Goal: Transaction & Acquisition: Subscribe to service/newsletter

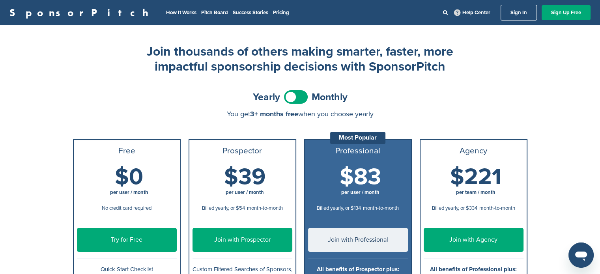
click at [291, 97] on span at bounding box center [296, 96] width 24 height 13
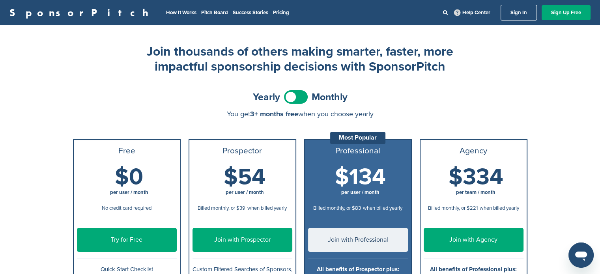
click at [300, 95] on span at bounding box center [296, 96] width 24 height 13
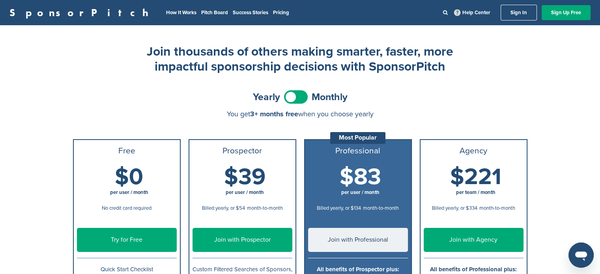
click at [300, 95] on span at bounding box center [296, 96] width 24 height 13
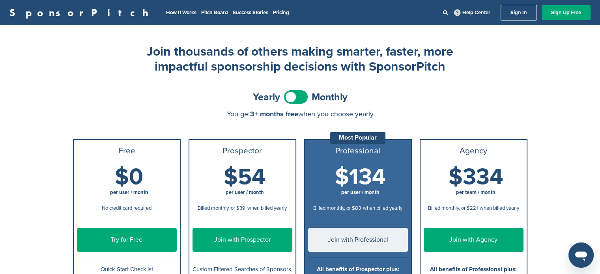
click at [300, 95] on span at bounding box center [296, 96] width 24 height 13
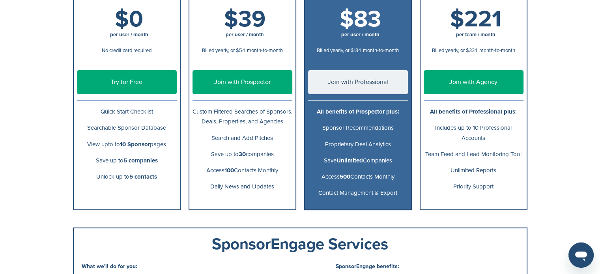
scroll to position [276, 0]
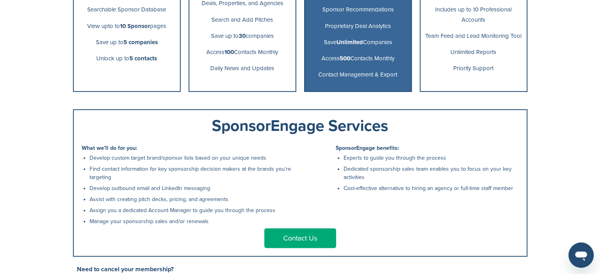
drag, startPoint x: 393, startPoint y: 129, endPoint x: 211, endPoint y: 125, distance: 181.9
click at [211, 125] on div "SponsorEngage Services" at bounding box center [300, 126] width 437 height 16
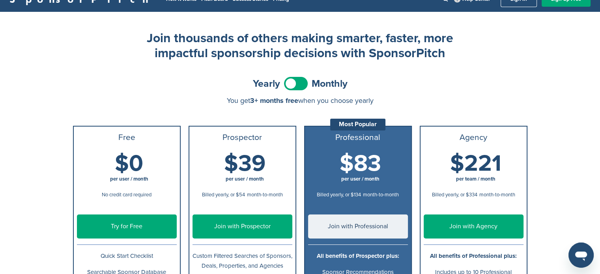
scroll to position [0, 0]
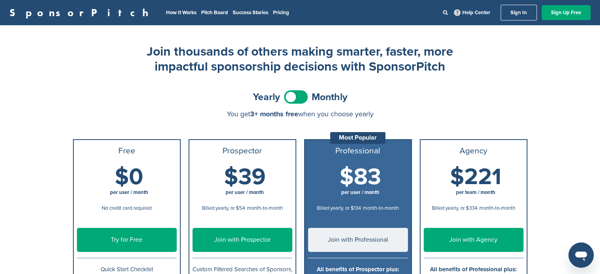
drag, startPoint x: 150, startPoint y: 45, endPoint x: 459, endPoint y: 67, distance: 309.6
click at [459, 67] on div "Join thousands of others making smarter, faster, more impactful sponsorship dec…" at bounding box center [300, 206] width 454 height 324
click at [243, 64] on h2 "Join thousands of others making smarter, faster, more impactful sponsorship dec…" at bounding box center [300, 59] width 316 height 30
drag, startPoint x: 168, startPoint y: 46, endPoint x: 138, endPoint y: 46, distance: 29.2
click at [136, 48] on div "Join thousands of others making smarter, faster, more impactful sponsorship dec…" at bounding box center [300, 206] width 454 height 324
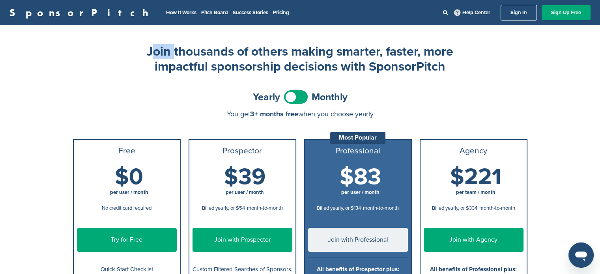
click at [146, 50] on h2 "Join thousands of others making smarter, faster, more impactful sponsorship dec…" at bounding box center [300, 59] width 316 height 30
drag, startPoint x: 149, startPoint y: 50, endPoint x: 458, endPoint y: 65, distance: 310.0
click at [458, 65] on div "Join thousands of others making smarter, faster, more impactful sponsorship dec…" at bounding box center [300, 206] width 454 height 324
copy h2 "Join thousands of others making smarter, faster, more impactful sponsorship dec…"
click at [426, 90] on div "Yearly Monthly" at bounding box center [300, 97] width 454 height 18
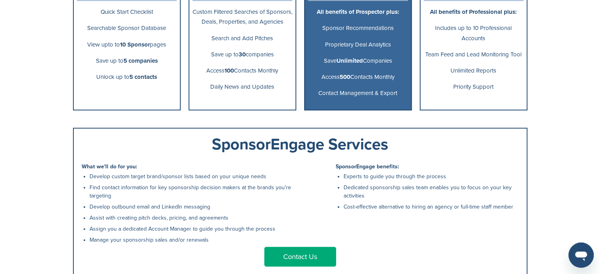
scroll to position [316, 0]
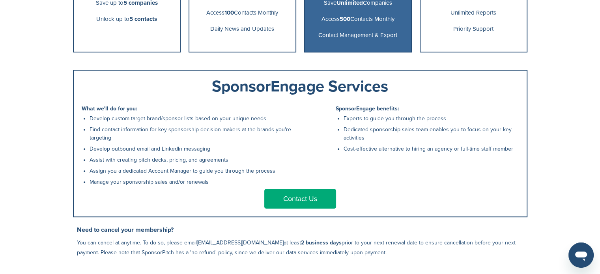
drag, startPoint x: 208, startPoint y: 85, endPoint x: 398, endPoint y: 161, distance: 204.5
click at [519, 160] on div "SponsorEngage Services What we'll do for you: Develop custom target brand/spons…" at bounding box center [300, 144] width 454 height 148
copy div "SponsorEngage Services What we'll do for you: Develop custom target brand/spons…"
click at [435, 192] on div "Contact Us" at bounding box center [300, 199] width 437 height 20
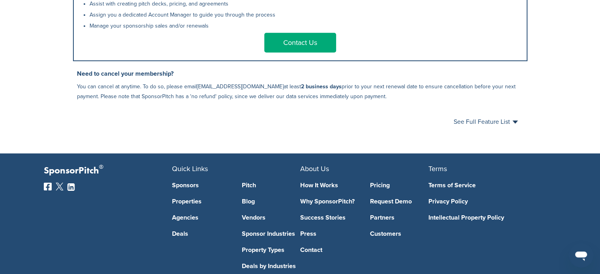
scroll to position [513, 0]
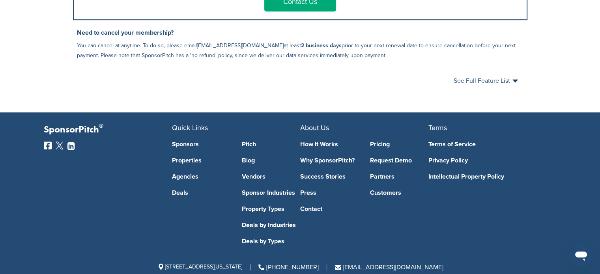
click at [514, 80] on div "See Full Feature List Close" at bounding box center [300, 80] width 454 height 25
click at [514, 82] on span "See Full Feature List" at bounding box center [486, 81] width 64 height 6
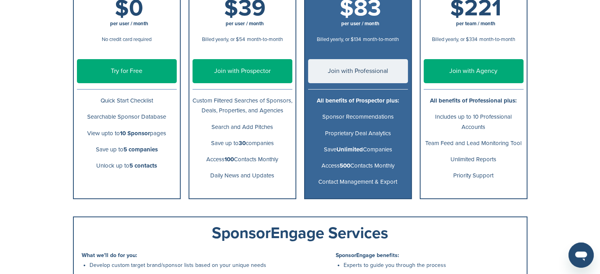
scroll to position [0, 0]
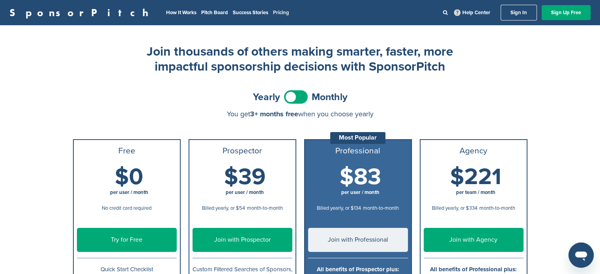
click at [273, 9] on link "Pricing" at bounding box center [281, 12] width 16 height 6
click at [518, 12] on link "Sign In" at bounding box center [519, 13] width 36 height 16
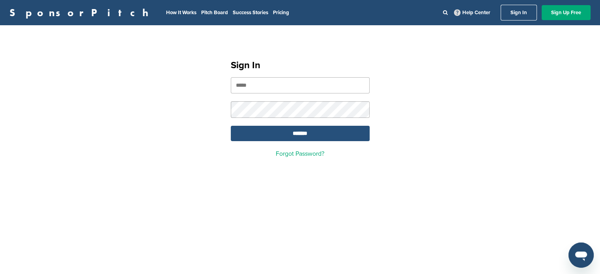
type input "**********"
click at [292, 135] on input "*******" at bounding box center [300, 133] width 139 height 15
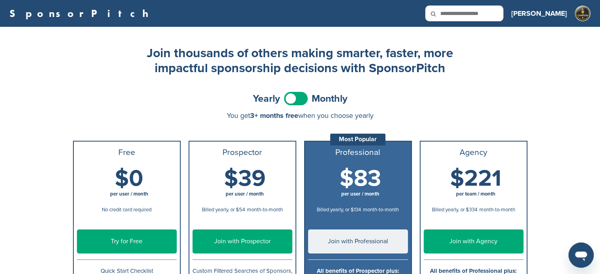
click at [39, 12] on link "SponsorPitch" at bounding box center [81, 13] width 144 height 10
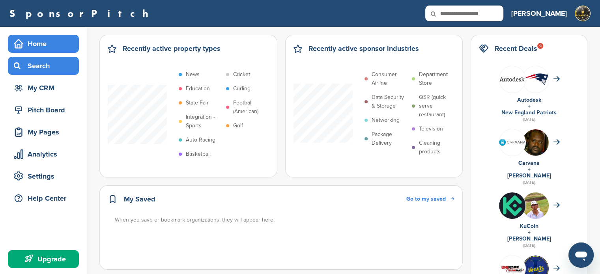
click at [34, 65] on div "Search" at bounding box center [45, 66] width 67 height 14
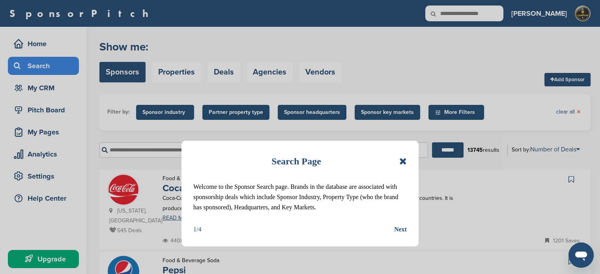
click at [405, 235] on div "Next" at bounding box center [400, 229] width 13 height 10
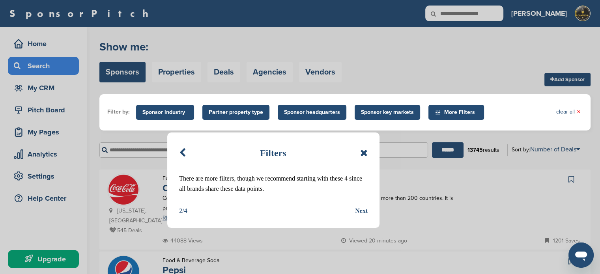
click at [361, 211] on div "Next" at bounding box center [361, 211] width 13 height 10
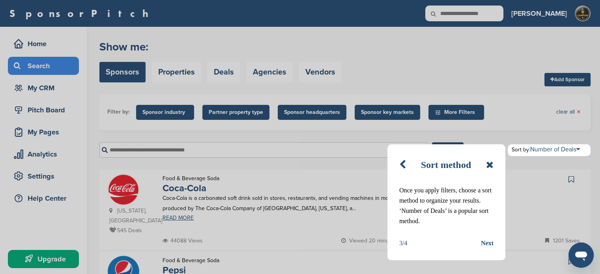
click at [489, 240] on div "Next" at bounding box center [487, 243] width 13 height 10
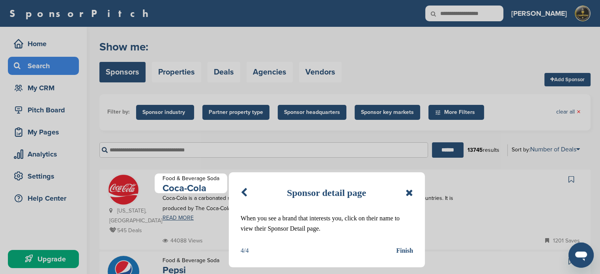
click at [402, 248] on div "Finish" at bounding box center [404, 251] width 17 height 10
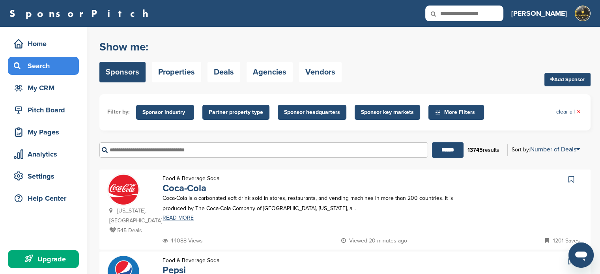
click at [125, 192] on img at bounding box center [124, 190] width 32 height 32
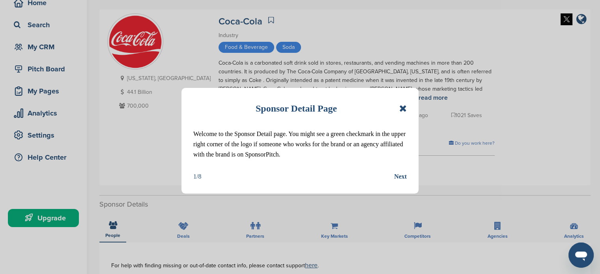
scroll to position [79, 0]
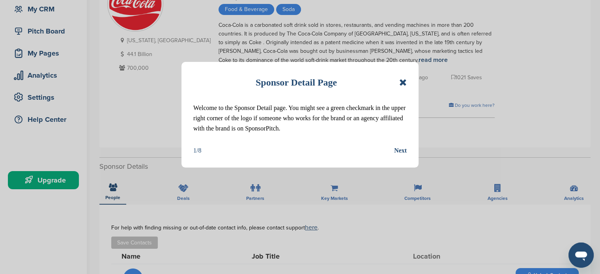
click at [404, 153] on div "Next" at bounding box center [400, 151] width 13 height 10
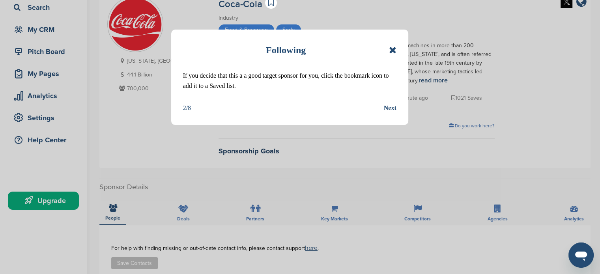
scroll to position [39, 0]
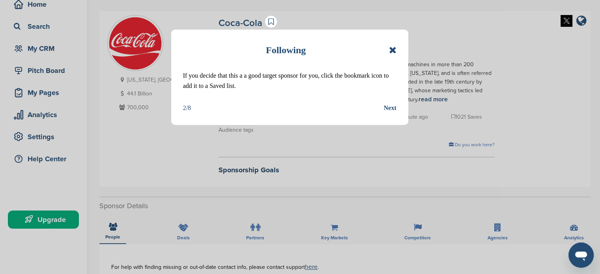
click at [390, 104] on div "Next" at bounding box center [390, 108] width 13 height 10
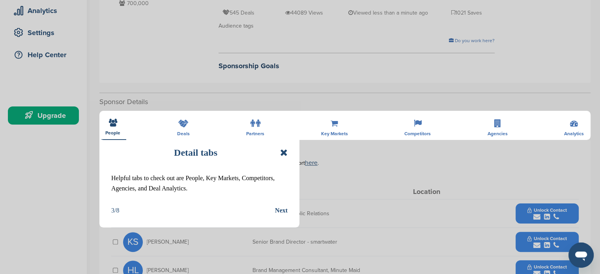
scroll to position [158, 0]
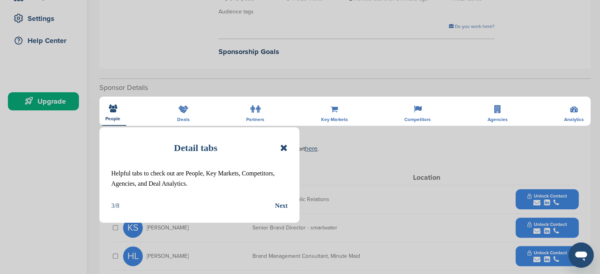
click at [278, 206] on div "Next" at bounding box center [281, 206] width 13 height 10
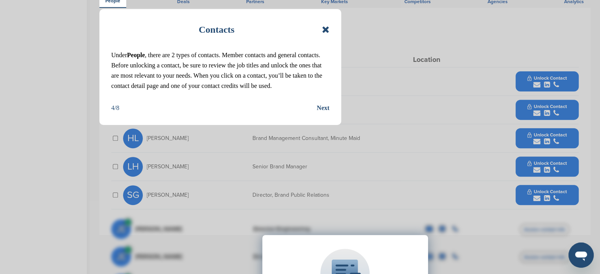
scroll to position [276, 0]
click at [319, 113] on div "Next" at bounding box center [323, 108] width 13 height 10
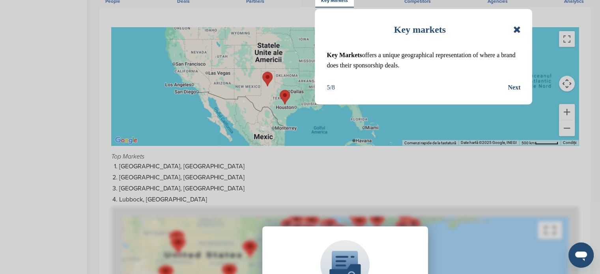
click at [518, 88] on div "Next" at bounding box center [514, 87] width 13 height 10
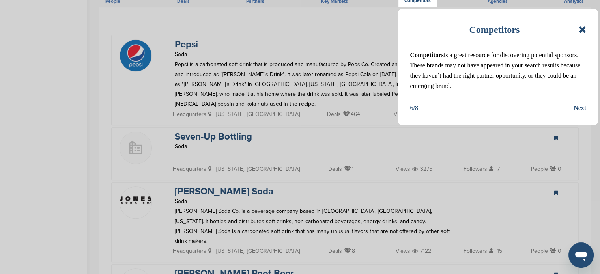
click at [574, 105] on div "Next" at bounding box center [580, 108] width 13 height 10
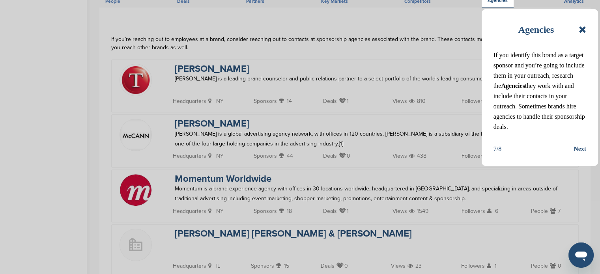
click at [575, 154] on div "Next" at bounding box center [580, 149] width 13 height 10
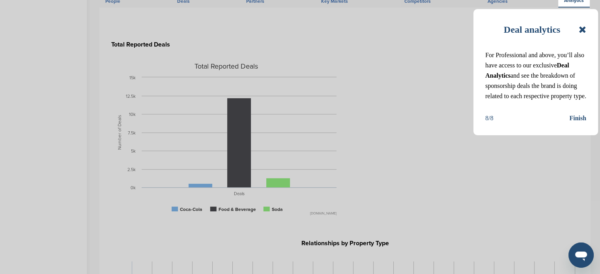
click at [580, 123] on div "Finish" at bounding box center [577, 118] width 17 height 10
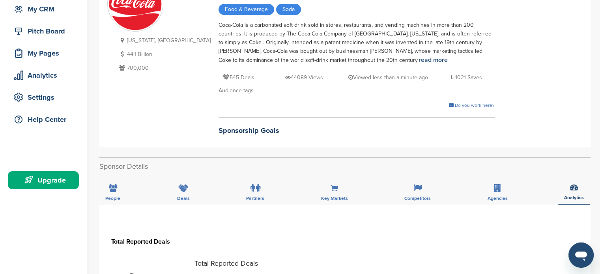
scroll to position [0, 0]
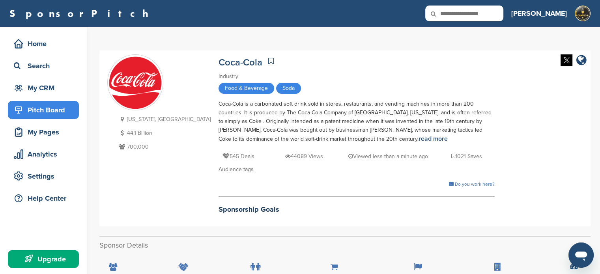
click at [52, 106] on div "Pitch Board" at bounding box center [45, 110] width 67 height 14
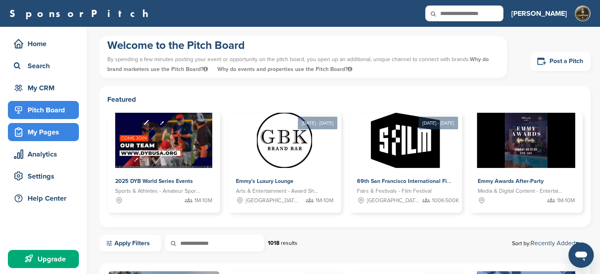
click at [50, 135] on div "My Pages" at bounding box center [45, 132] width 67 height 14
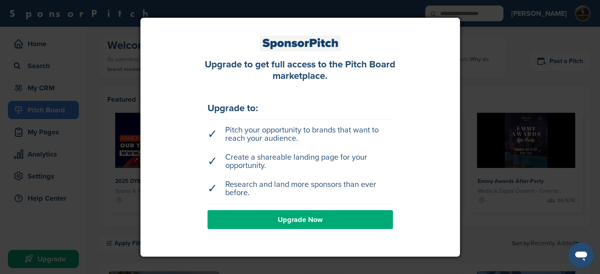
click at [370, 75] on div "Upgrade to get full access to the Pitch Board marketplace." at bounding box center [300, 70] width 209 height 23
click at [49, 131] on div at bounding box center [300, 137] width 600 height 274
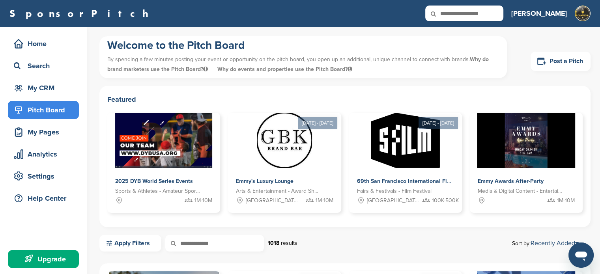
click at [49, 131] on div "My Pages" at bounding box center [45, 132] width 67 height 14
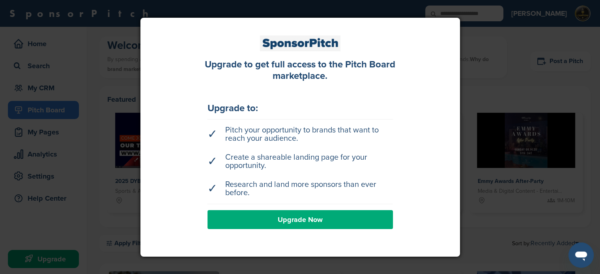
click at [49, 131] on div at bounding box center [300, 137] width 600 height 274
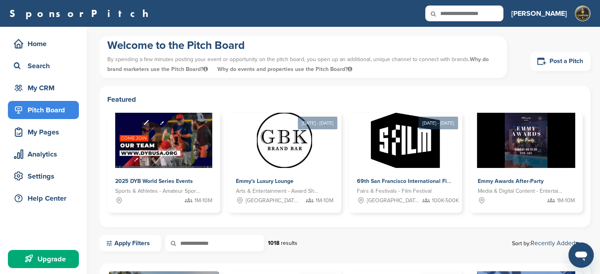
click at [49, 103] on div "Pitch Board" at bounding box center [45, 110] width 67 height 14
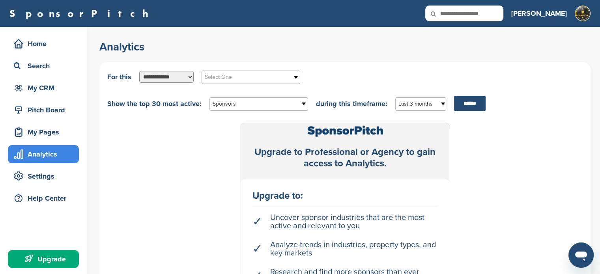
click at [186, 74] on select "**********" at bounding box center [166, 76] width 54 height 11
click at [148, 171] on div "Upgrade to Professional or Agency to gain access to Analytics. Upgrade to: ✓ Un…" at bounding box center [344, 227] width 475 height 208
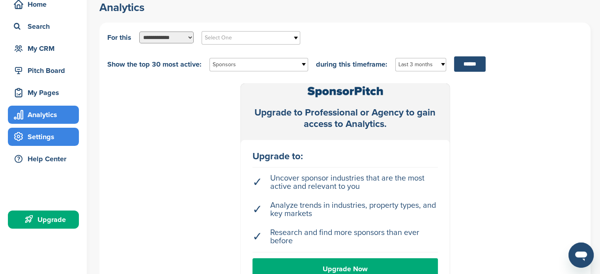
click at [26, 136] on div "Settings" at bounding box center [45, 137] width 67 height 14
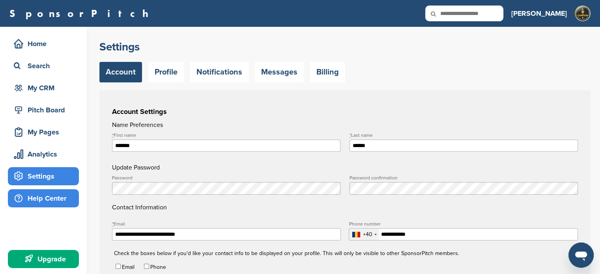
click at [66, 198] on div "Help Center" at bounding box center [45, 198] width 67 height 14
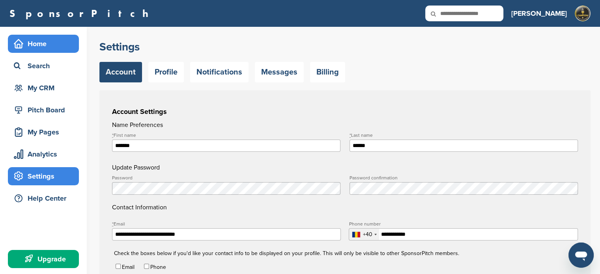
click at [30, 38] on div "Home" at bounding box center [45, 44] width 67 height 14
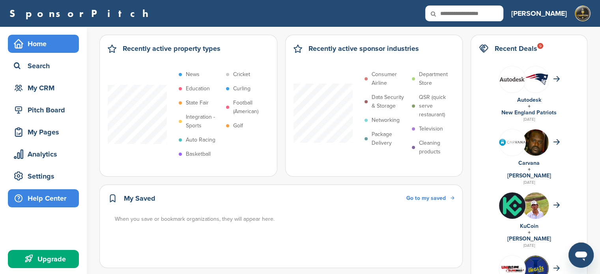
click at [50, 196] on div "Help Center" at bounding box center [45, 198] width 67 height 14
click at [45, 197] on div "Help Center" at bounding box center [45, 198] width 67 height 14
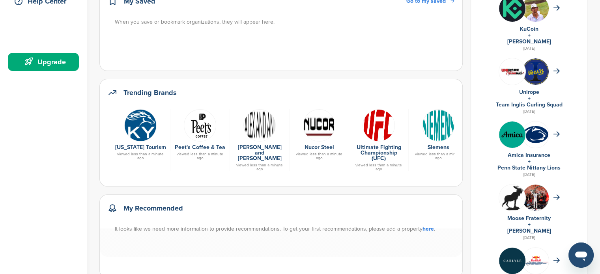
scroll to position [79, 0]
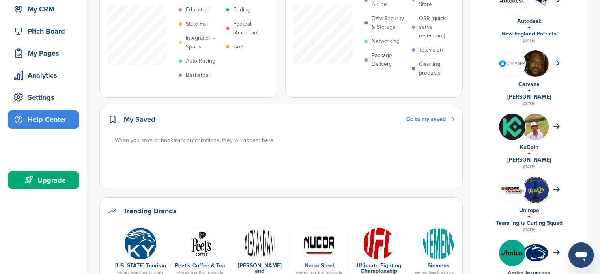
click at [49, 121] on div "Help Center" at bounding box center [45, 119] width 67 height 14
click at [37, 115] on div "Help Center" at bounding box center [45, 119] width 67 height 14
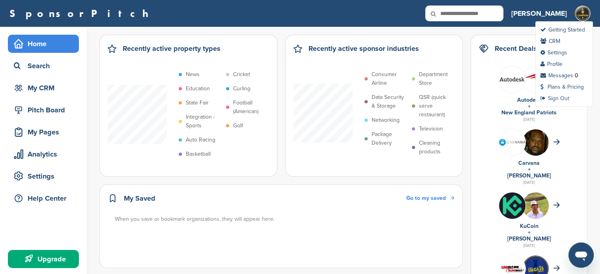
click at [562, 97] on link "Sign Out" at bounding box center [554, 98] width 29 height 7
click at [563, 84] on link "Plans & Pricing" at bounding box center [561, 87] width 43 height 7
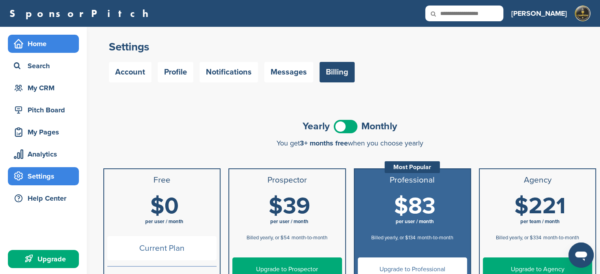
click at [36, 45] on div "Home" at bounding box center [45, 44] width 67 height 14
